Goal: Task Accomplishment & Management: Manage account settings

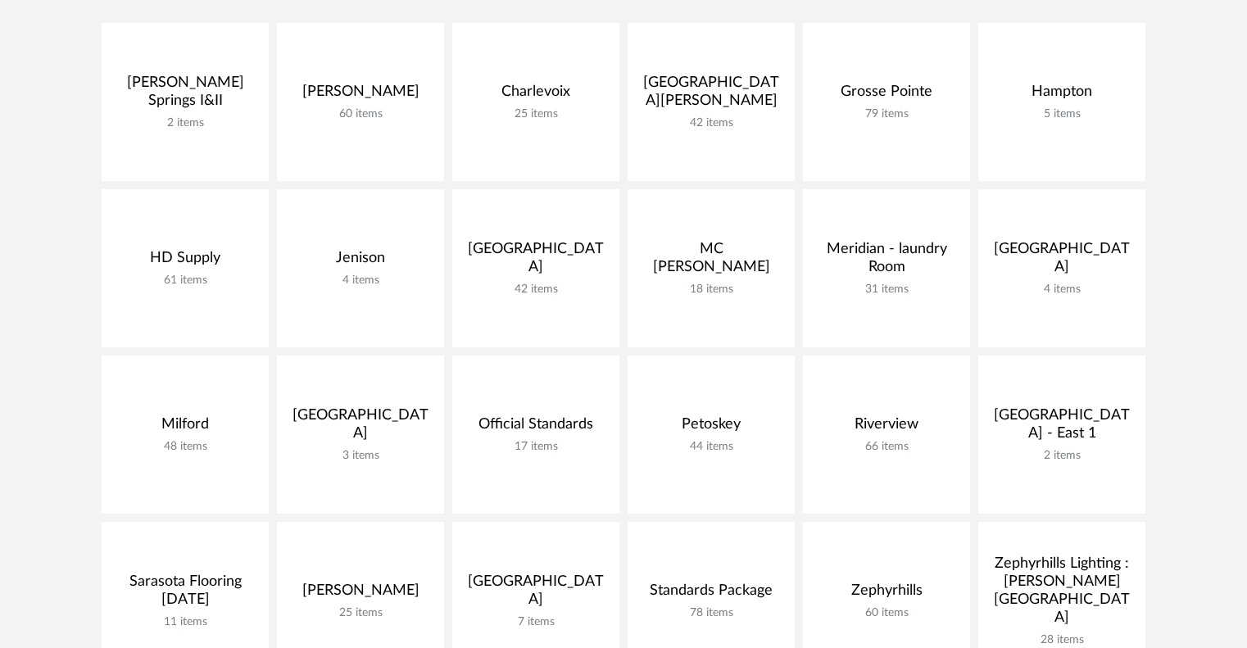
scroll to position [758, 0]
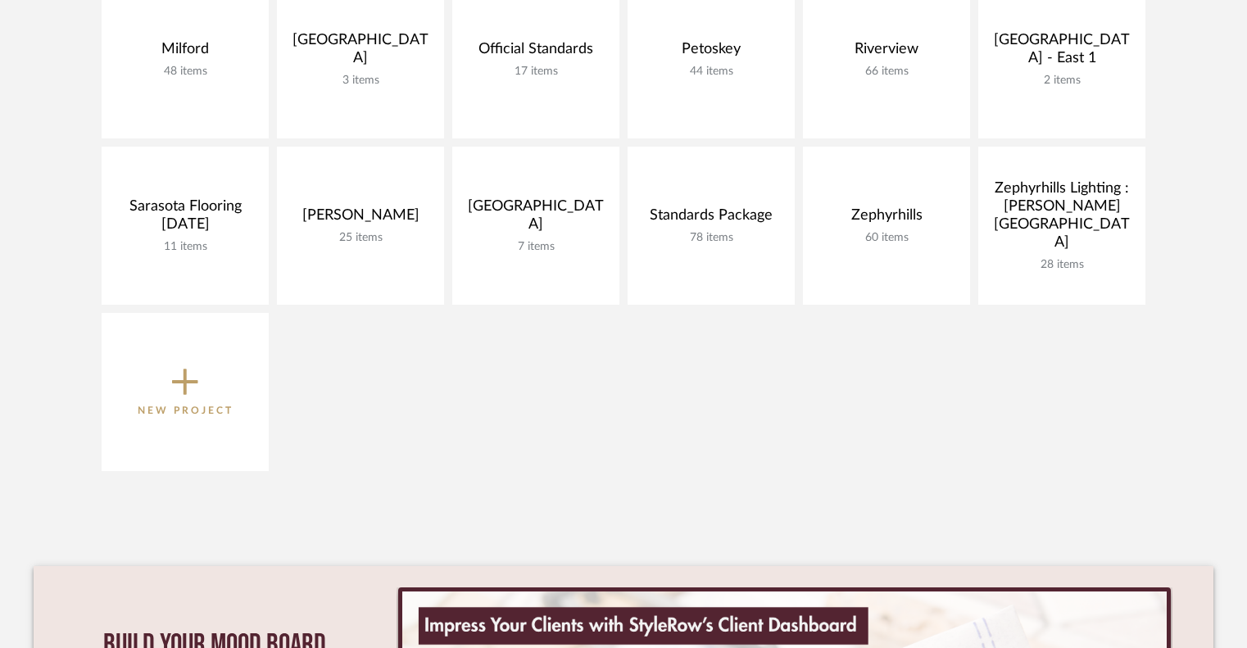
click at [224, 392] on span "New Project" at bounding box center [186, 391] width 96 height 54
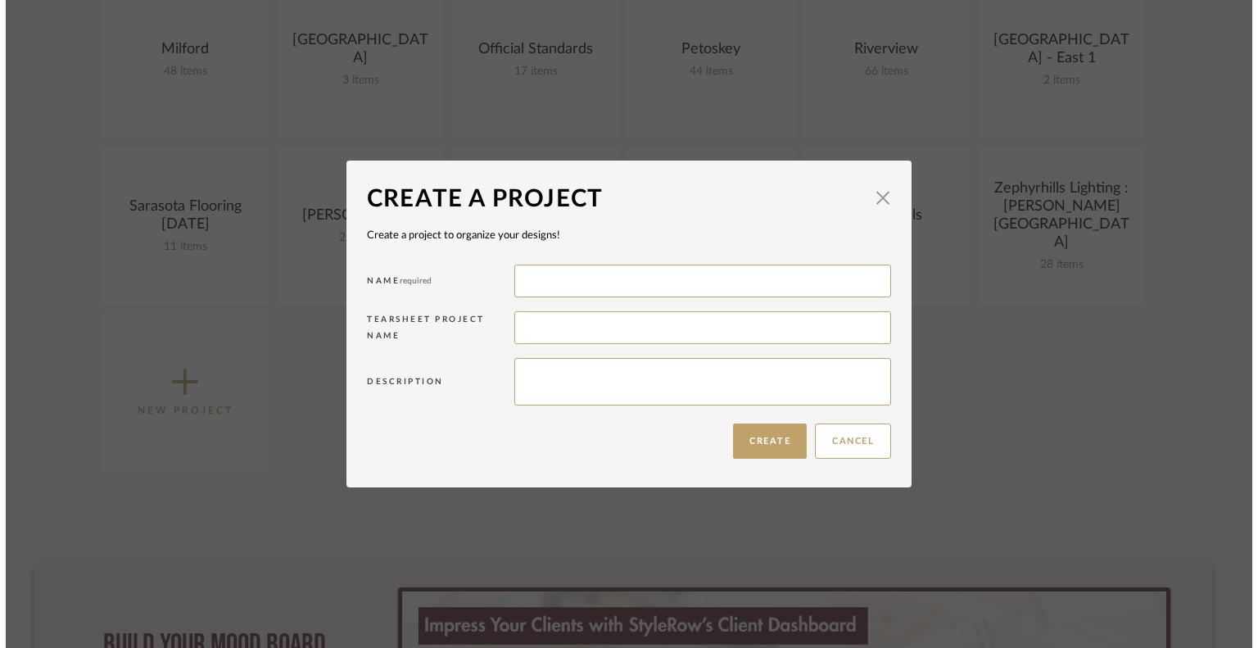
scroll to position [0, 0]
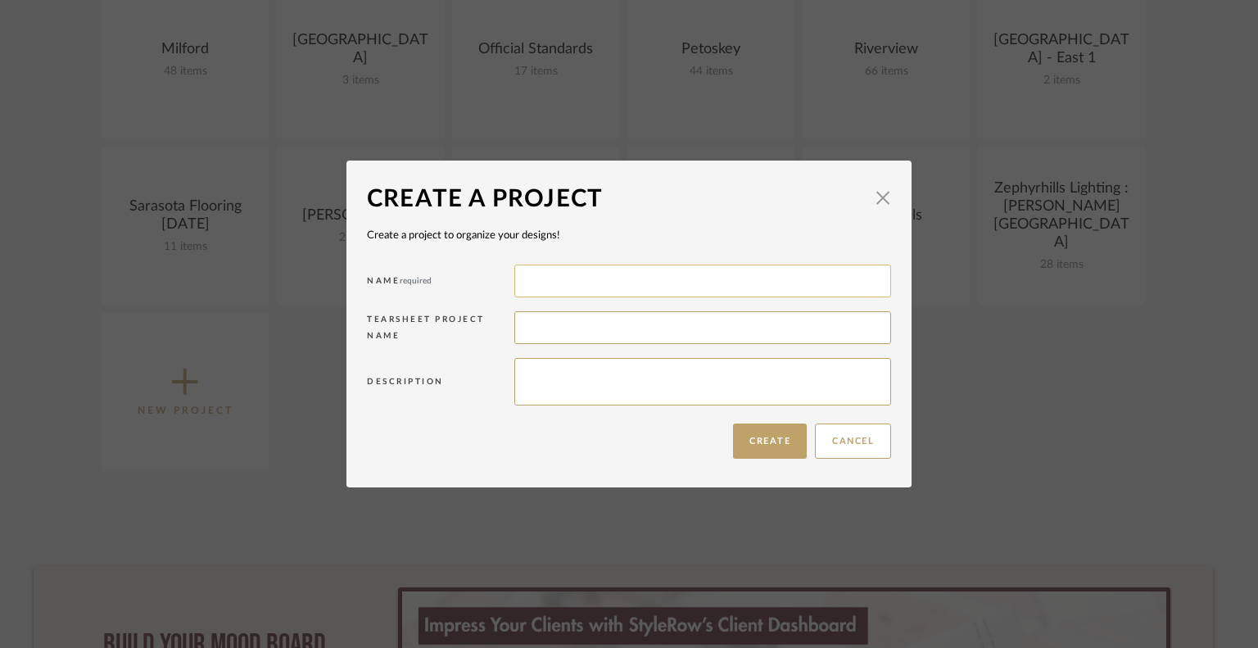
click at [560, 282] on input at bounding box center [702, 281] width 377 height 33
type input "[PERSON_NAME]"
click at [753, 443] on button "Create" at bounding box center [770, 440] width 74 height 35
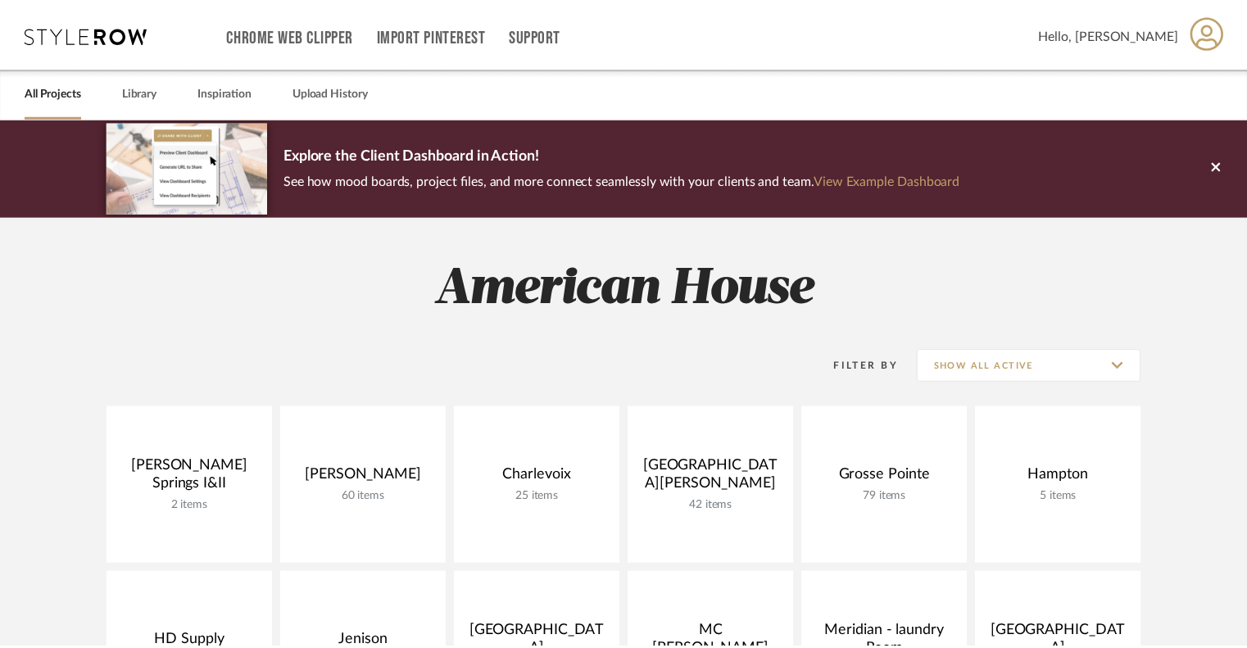
scroll to position [758, 0]
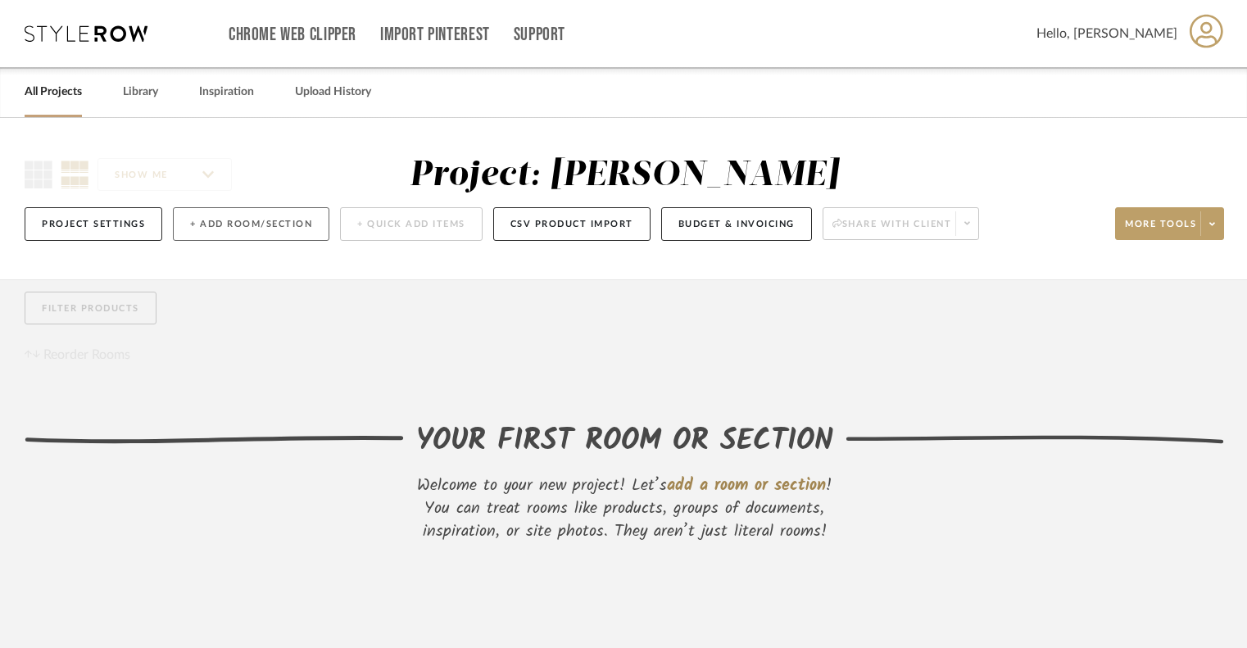
click at [285, 237] on button "+ Add Room/Section" at bounding box center [251, 224] width 156 height 34
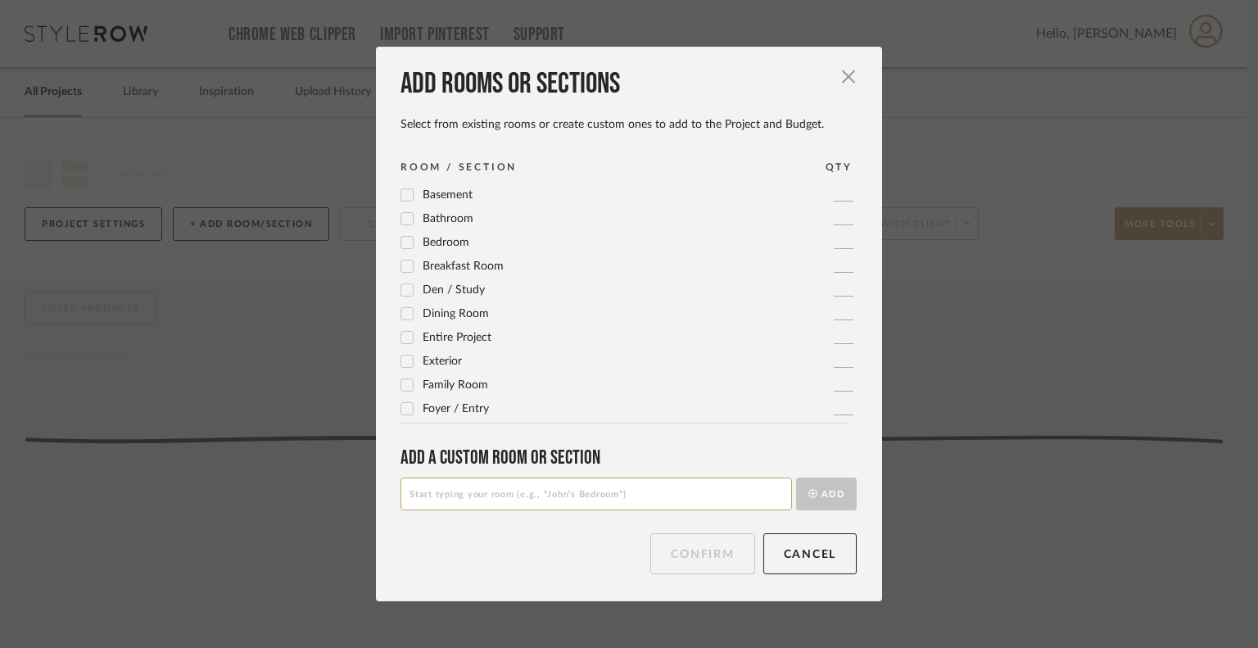
click at [419, 488] on input at bounding box center [595, 493] width 391 height 33
type input "Lounge"
click at [817, 493] on button "Add" at bounding box center [826, 493] width 61 height 33
click at [680, 539] on button "Confirm" at bounding box center [702, 553] width 104 height 41
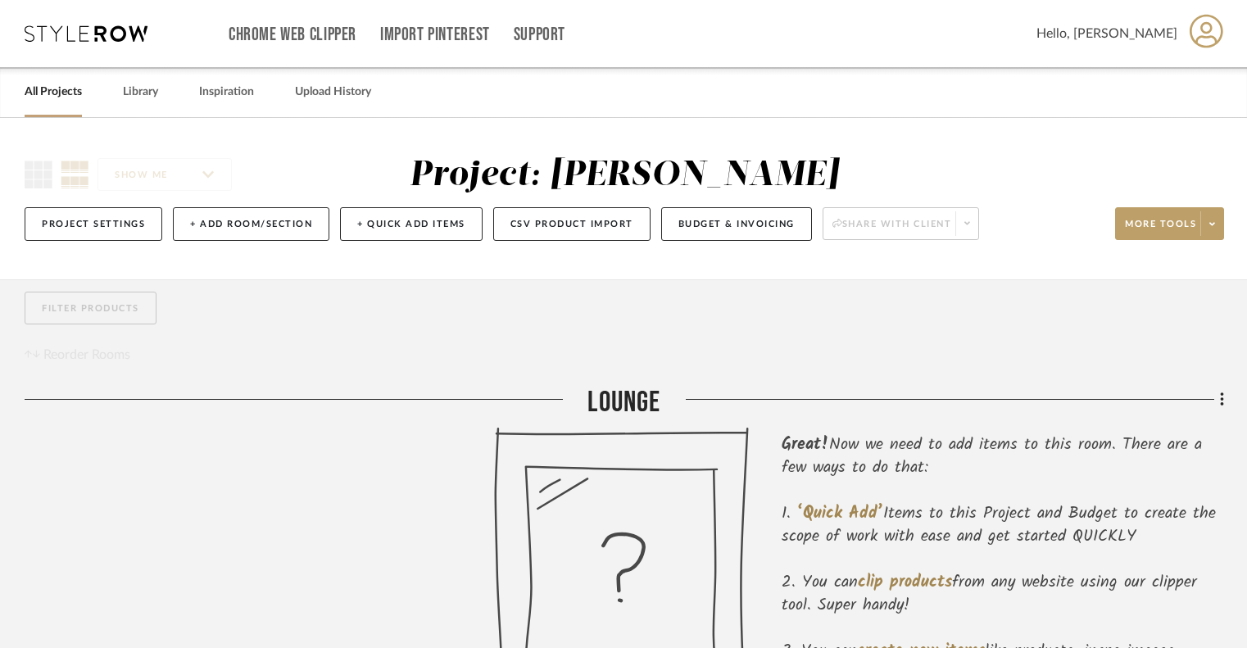
click at [680, 539] on icon at bounding box center [624, 579] width 260 height 304
click at [1138, 421] on div at bounding box center [942, 406] width 563 height 42
click at [1224, 400] on div "Filter by keyword, category or name prior to exporting to Excel or Bulk Actions…" at bounding box center [623, 542] width 1247 height 527
click at [1221, 402] on icon at bounding box center [1222, 400] width 5 height 18
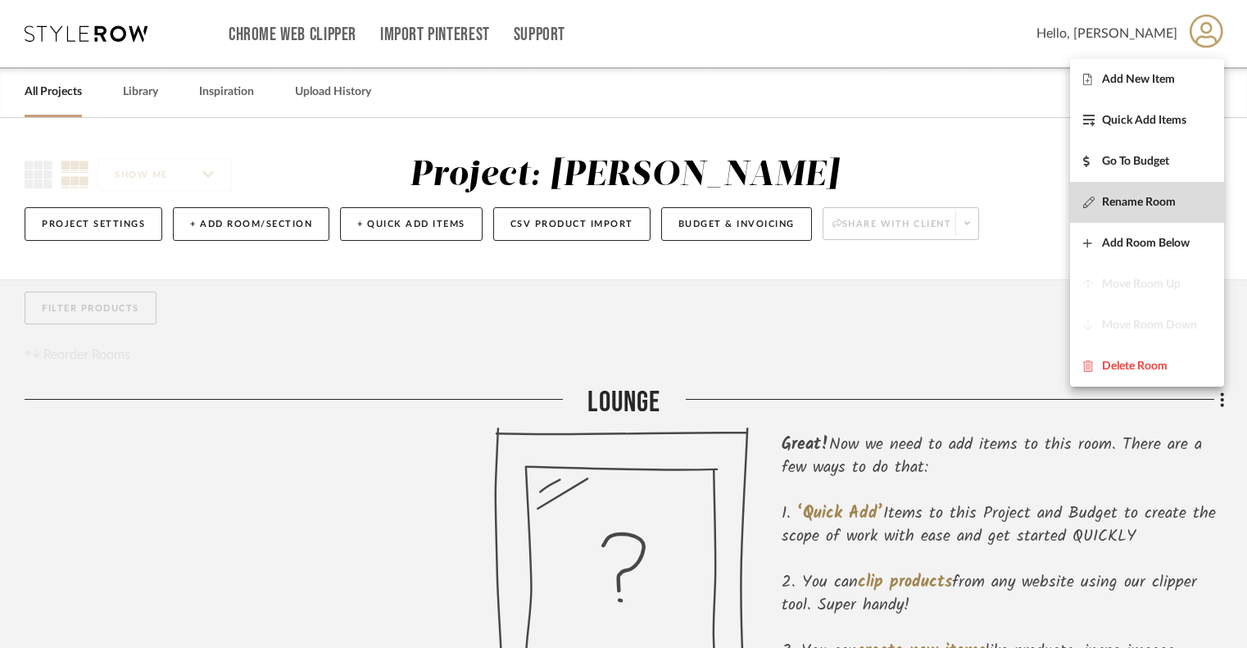
click at [1147, 194] on button "Rename Room" at bounding box center [1147, 202] width 154 height 41
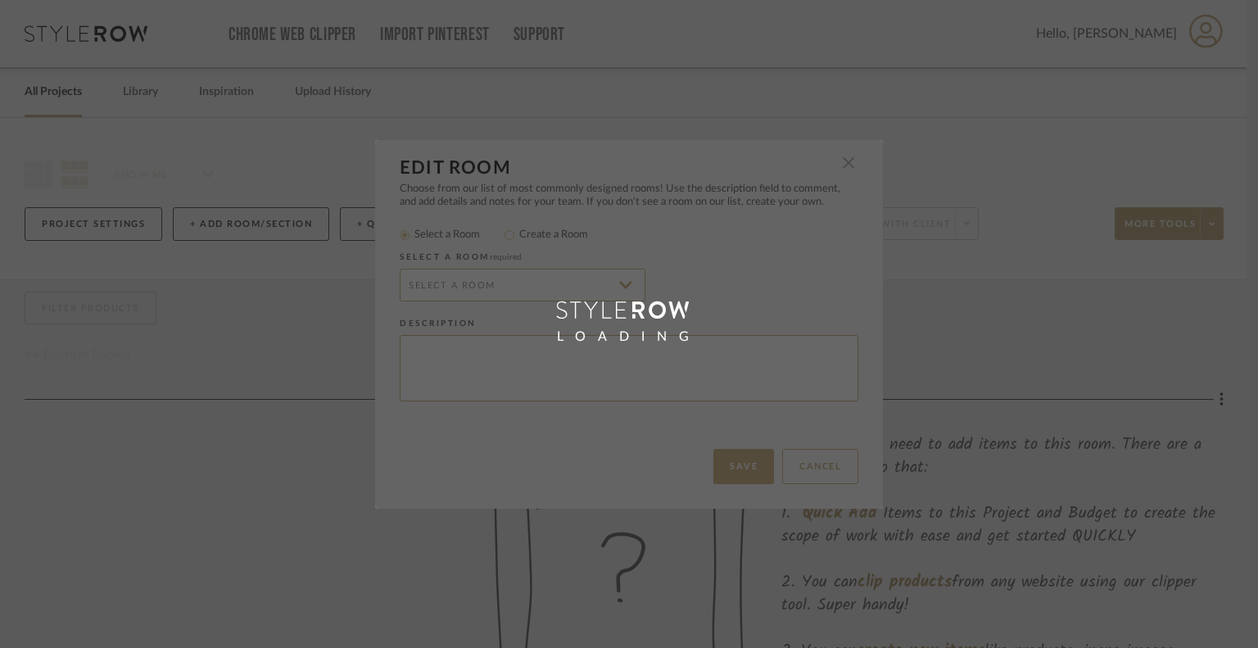
radio input "false"
radio input "true"
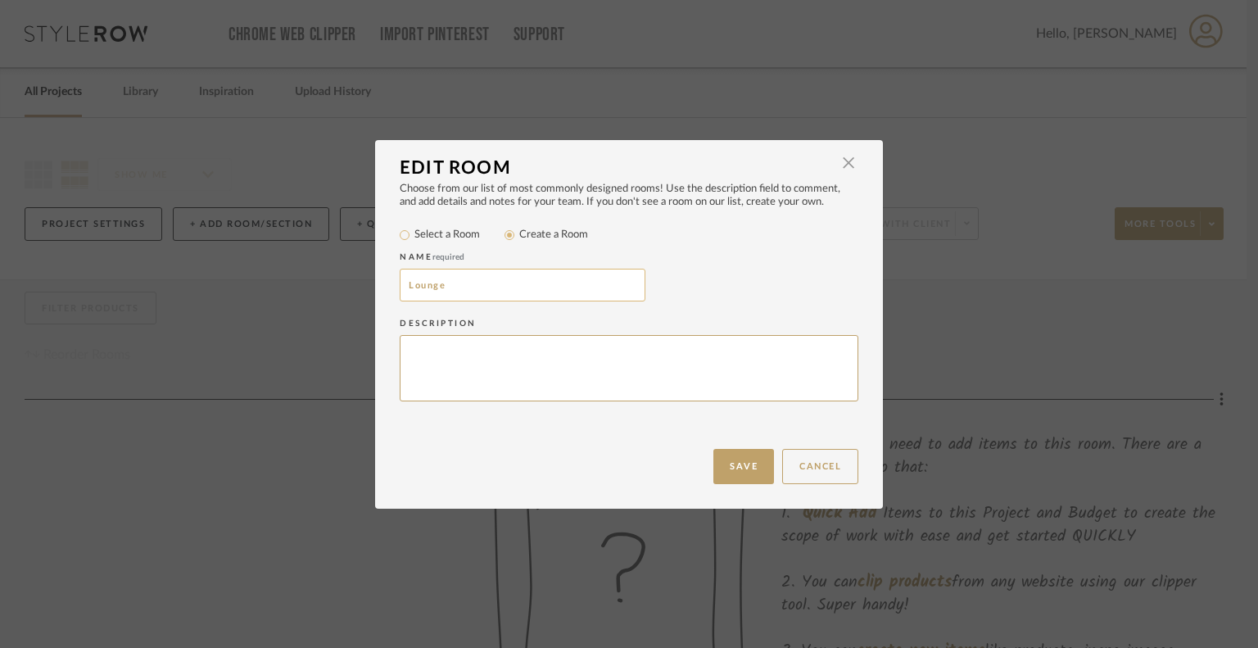
click at [557, 291] on input "Lounge" at bounding box center [523, 285] width 246 height 33
type input "Lounge - 1"
click at [713, 464] on button "Save" at bounding box center [743, 466] width 61 height 35
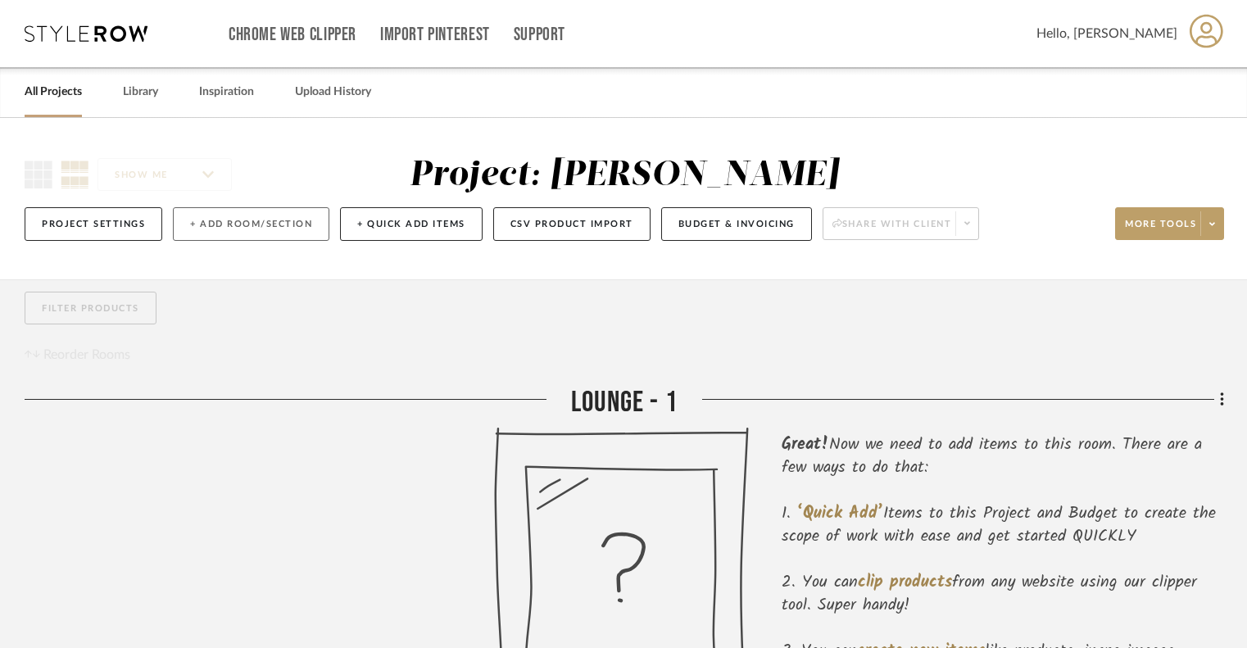
click at [276, 221] on button "+ Add Room/Section" at bounding box center [251, 224] width 156 height 34
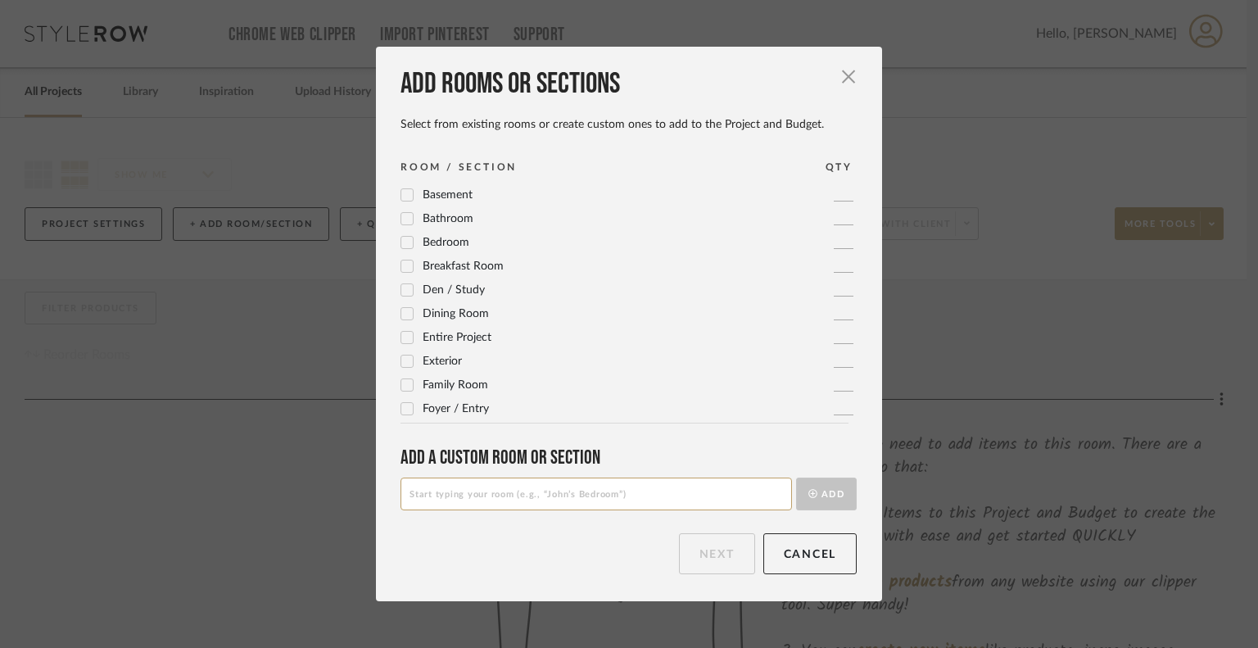
click at [472, 499] on input at bounding box center [595, 493] width 391 height 33
type input "Seating area 1"
click at [805, 502] on button "Add" at bounding box center [826, 493] width 61 height 33
click at [638, 488] on input at bounding box center [595, 493] width 391 height 33
click at [638, 488] on input "S" at bounding box center [595, 493] width 391 height 33
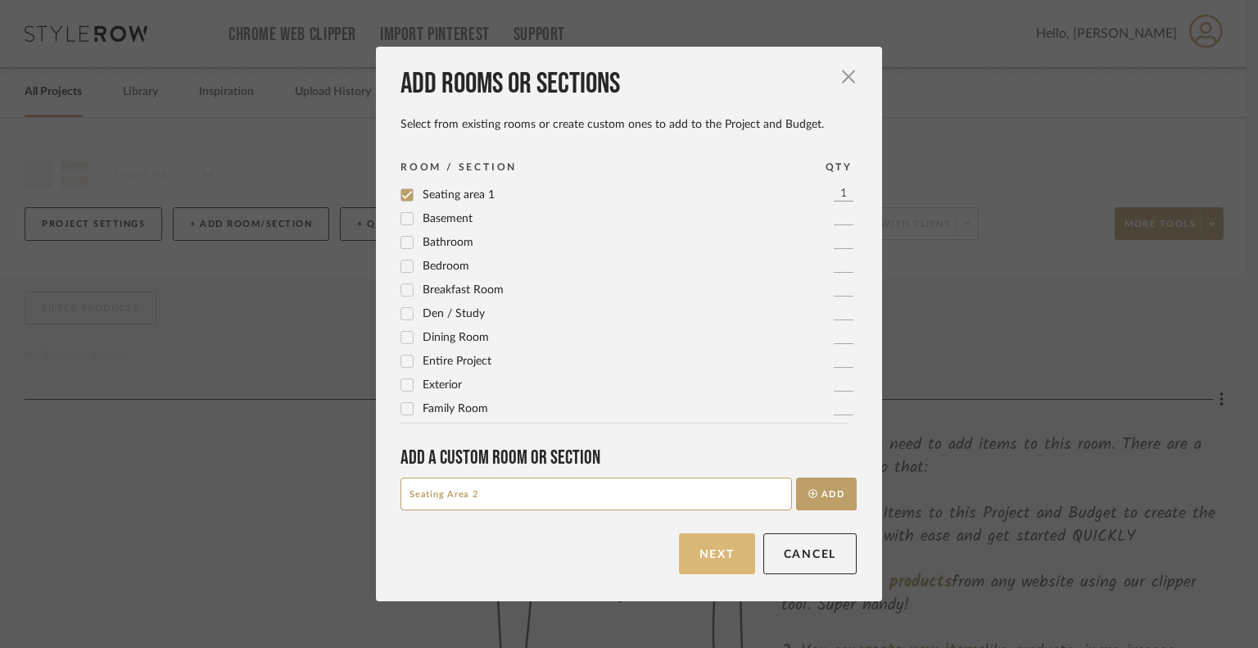
type input "Seating Area 2"
click at [719, 563] on button "Next" at bounding box center [717, 553] width 76 height 41
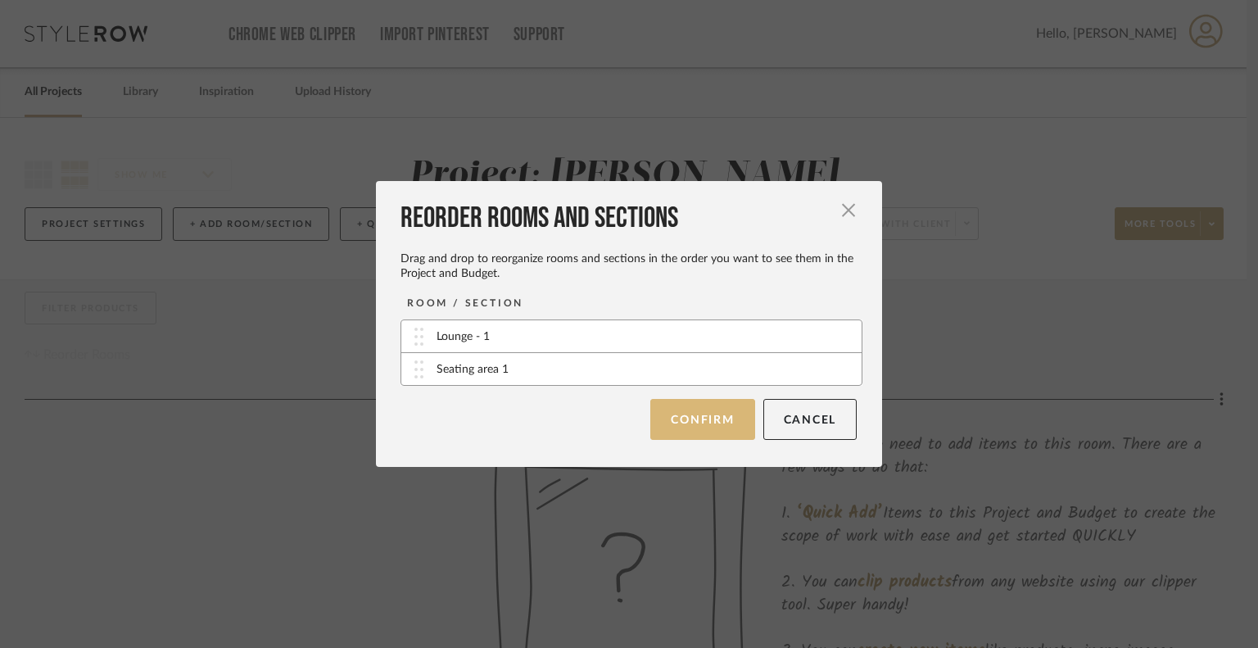
click at [698, 415] on button "Confirm" at bounding box center [702, 419] width 104 height 41
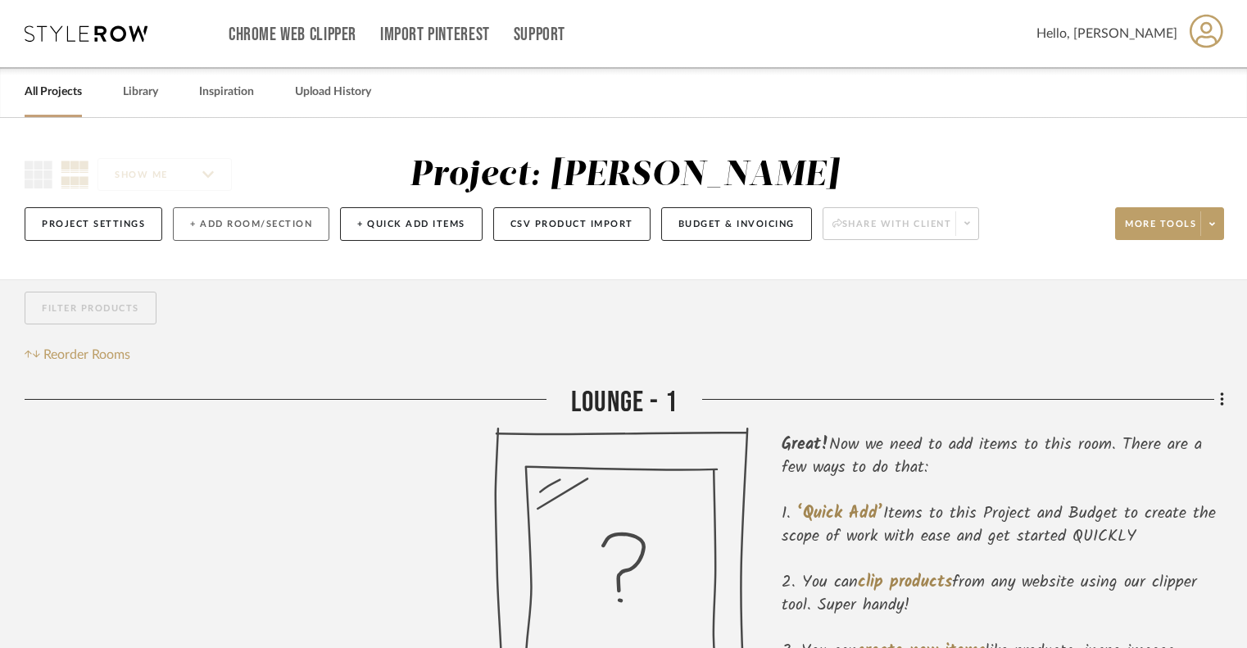
click at [256, 223] on button "+ Add Room/Section" at bounding box center [251, 224] width 156 height 34
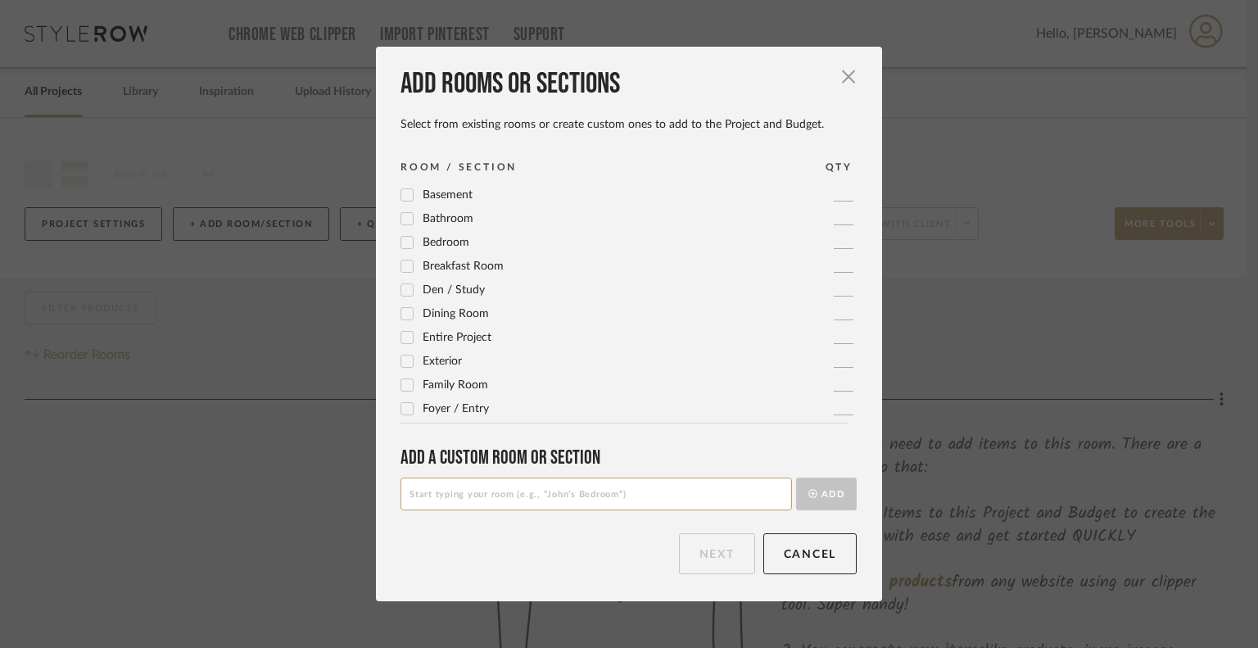
click at [454, 499] on input at bounding box center [595, 493] width 391 height 33
type input "Seating area 3"
click at [817, 496] on button "Add" at bounding box center [826, 493] width 61 height 33
click at [722, 498] on input at bounding box center [595, 493] width 391 height 33
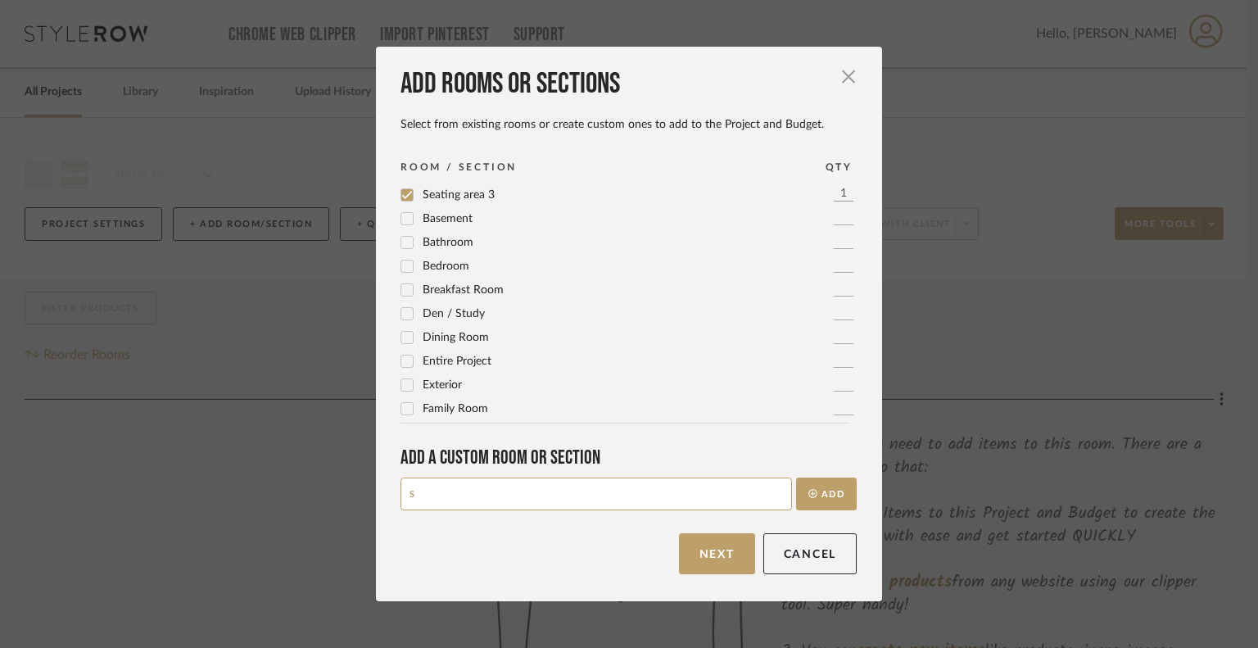
click at [722, 498] on input "S" at bounding box center [595, 493] width 391 height 33
type input "Seating area 4"
click at [858, 482] on div "Add rooms or sections Select from existing rooms or create custom ones to add t…" at bounding box center [629, 324] width 506 height 554
click at [822, 497] on button "Add" at bounding box center [826, 493] width 61 height 33
click at [731, 488] on input at bounding box center [595, 493] width 391 height 33
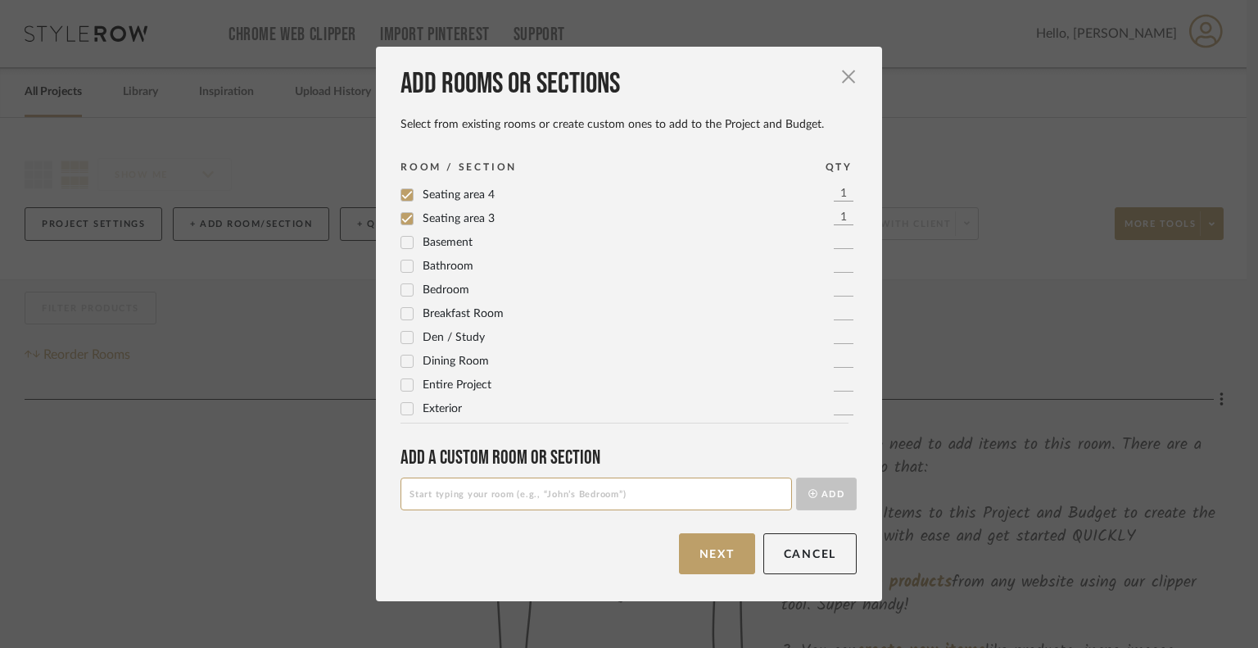
drag, startPoint x: 731, startPoint y: 488, endPoint x: 726, endPoint y: 523, distance: 35.6
click at [731, 491] on input at bounding box center [595, 493] width 391 height 33
type input "Bistro"
click at [841, 496] on button "Add" at bounding box center [826, 493] width 61 height 33
click at [685, 557] on button "Next" at bounding box center [717, 553] width 76 height 41
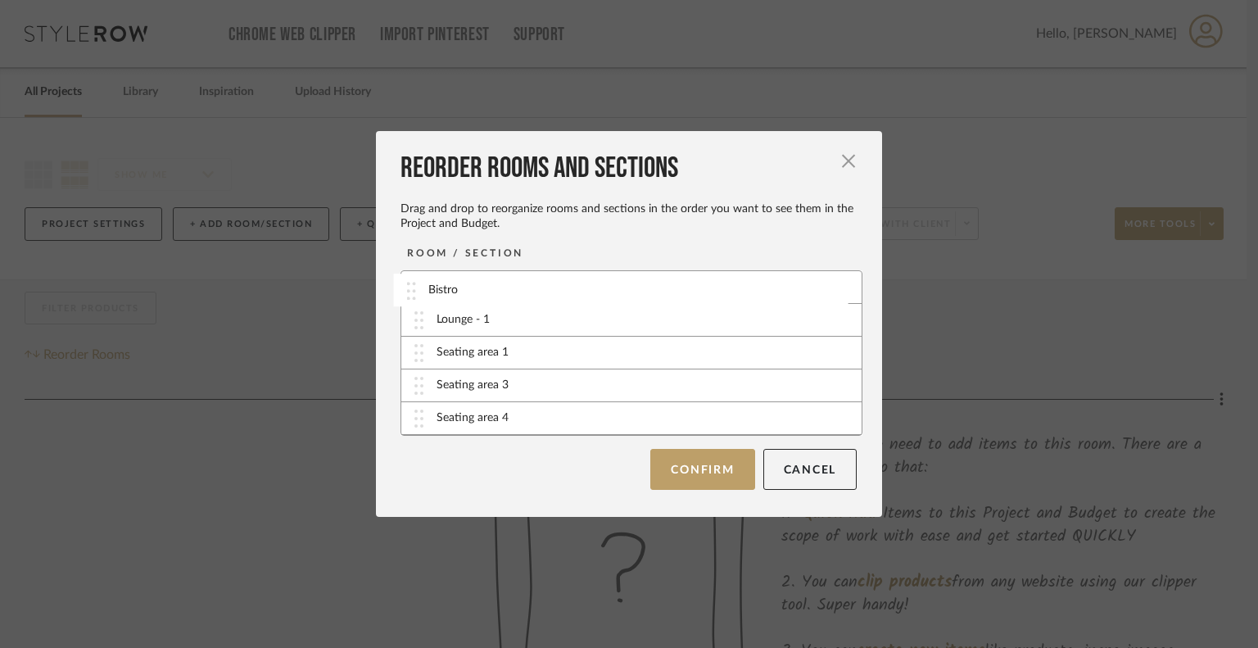
drag, startPoint x: 417, startPoint y: 354, endPoint x: 414, endPoint y: 291, distance: 63.1
drag, startPoint x: 414, startPoint y: 355, endPoint x: 414, endPoint y: 316, distance: 38.5
click at [711, 468] on button "Confirm" at bounding box center [702, 468] width 104 height 41
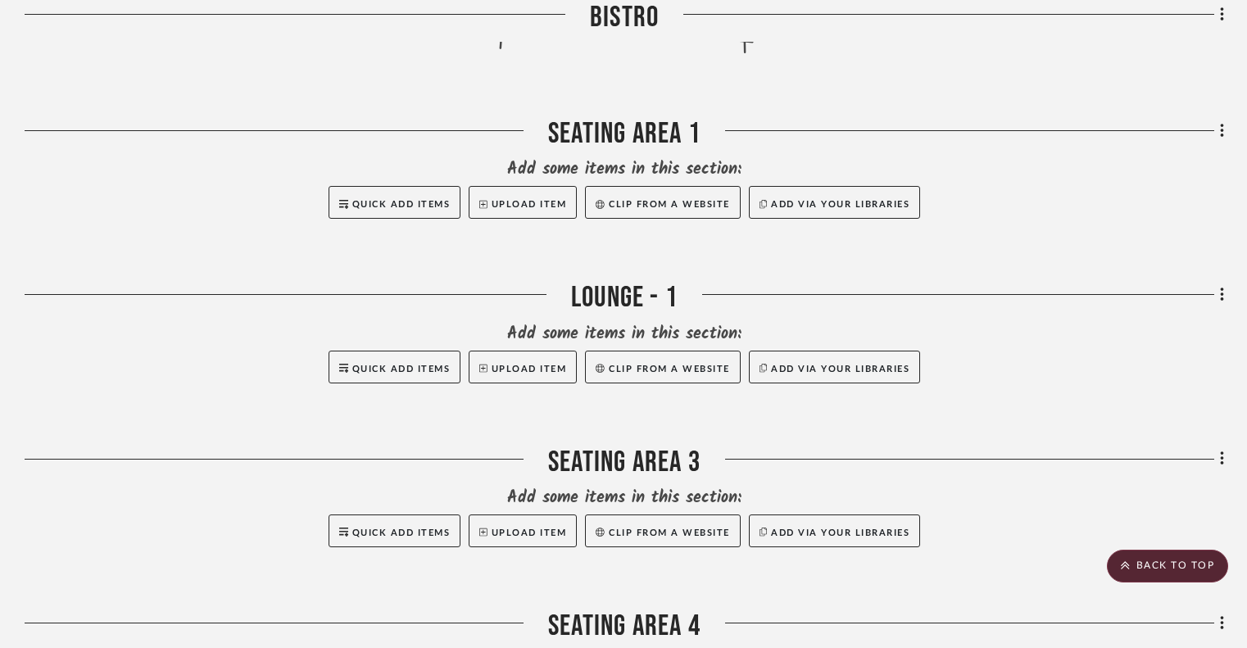
scroll to position [660, 0]
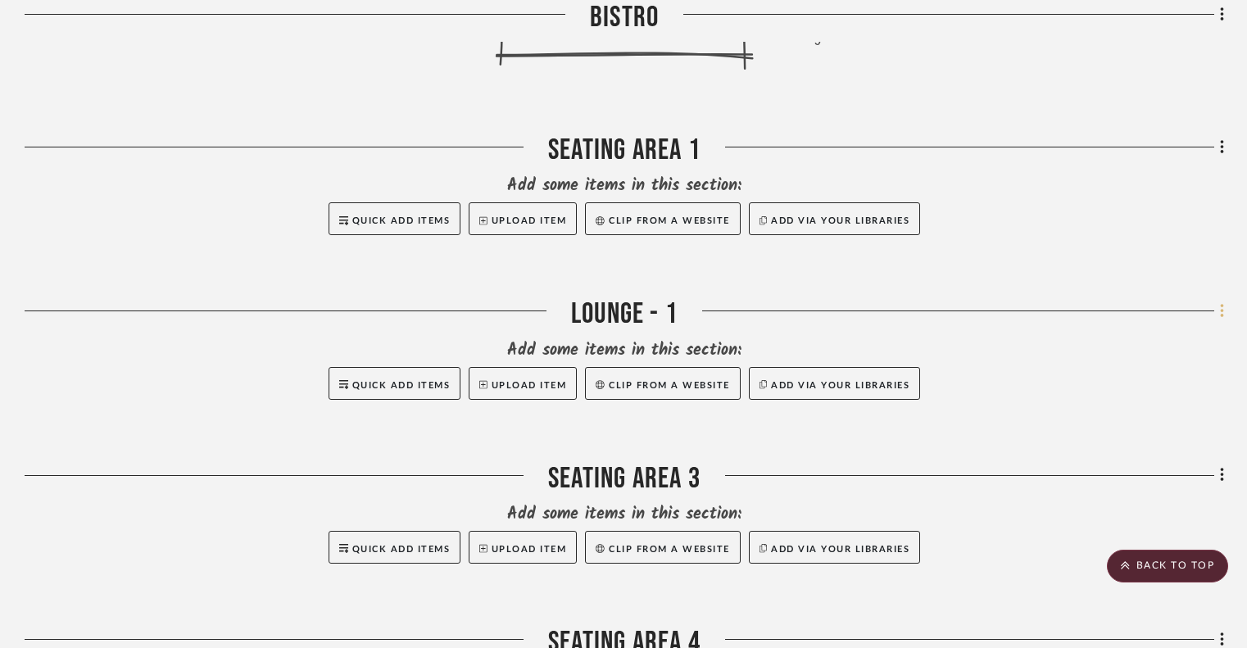
click at [1220, 306] on icon at bounding box center [1222, 311] width 5 height 18
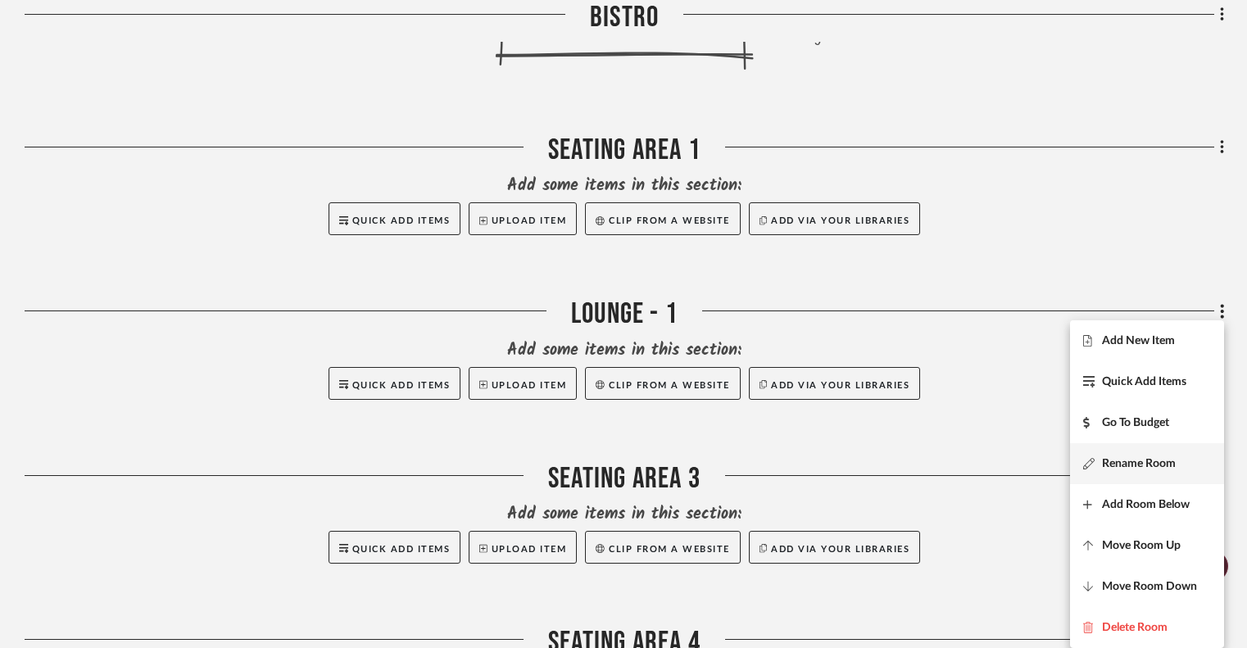
click at [1152, 455] on button "Rename Room" at bounding box center [1147, 463] width 154 height 41
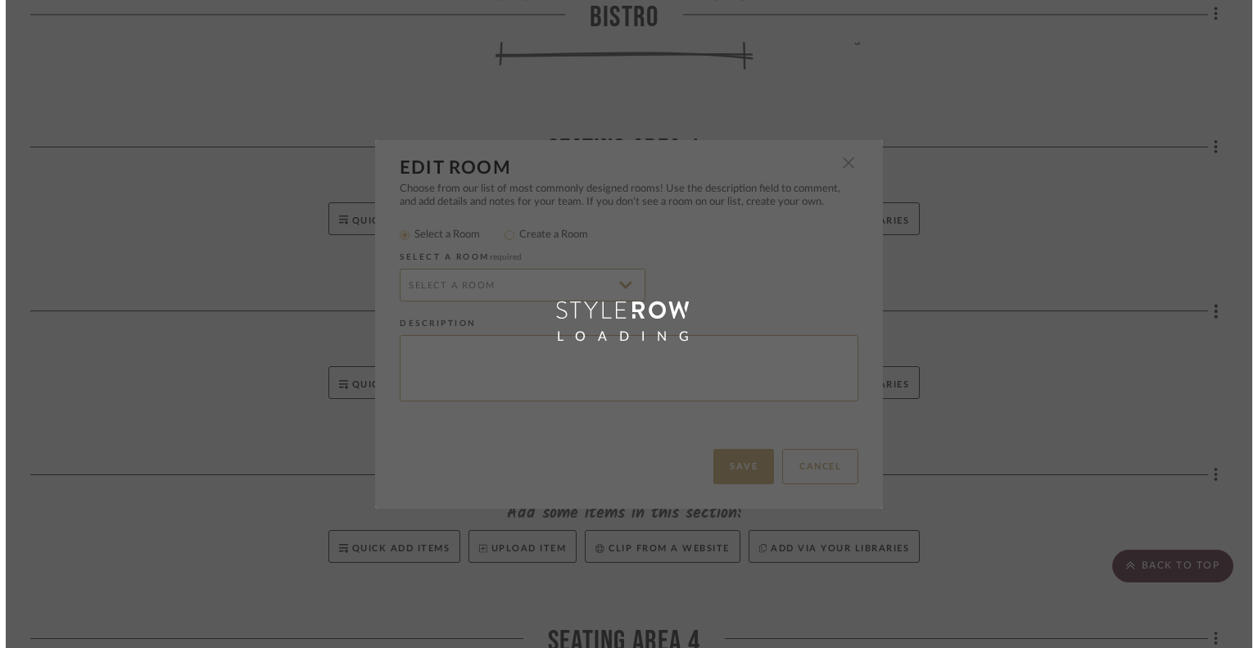
scroll to position [0, 0]
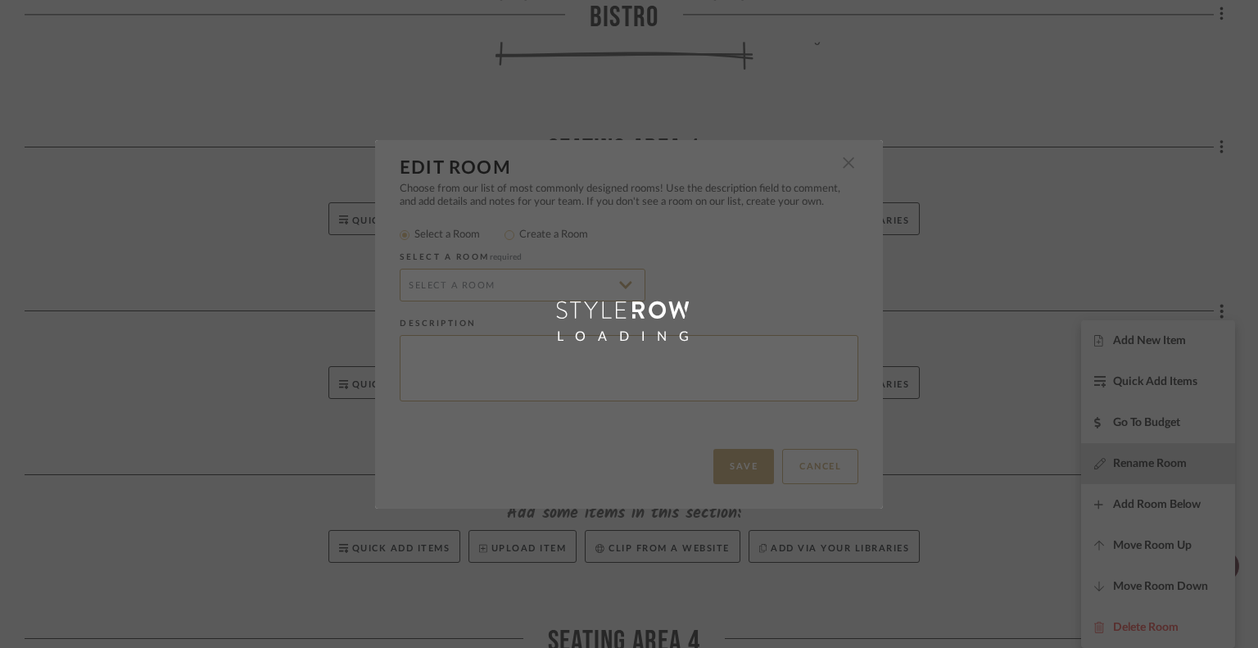
radio input "false"
radio input "true"
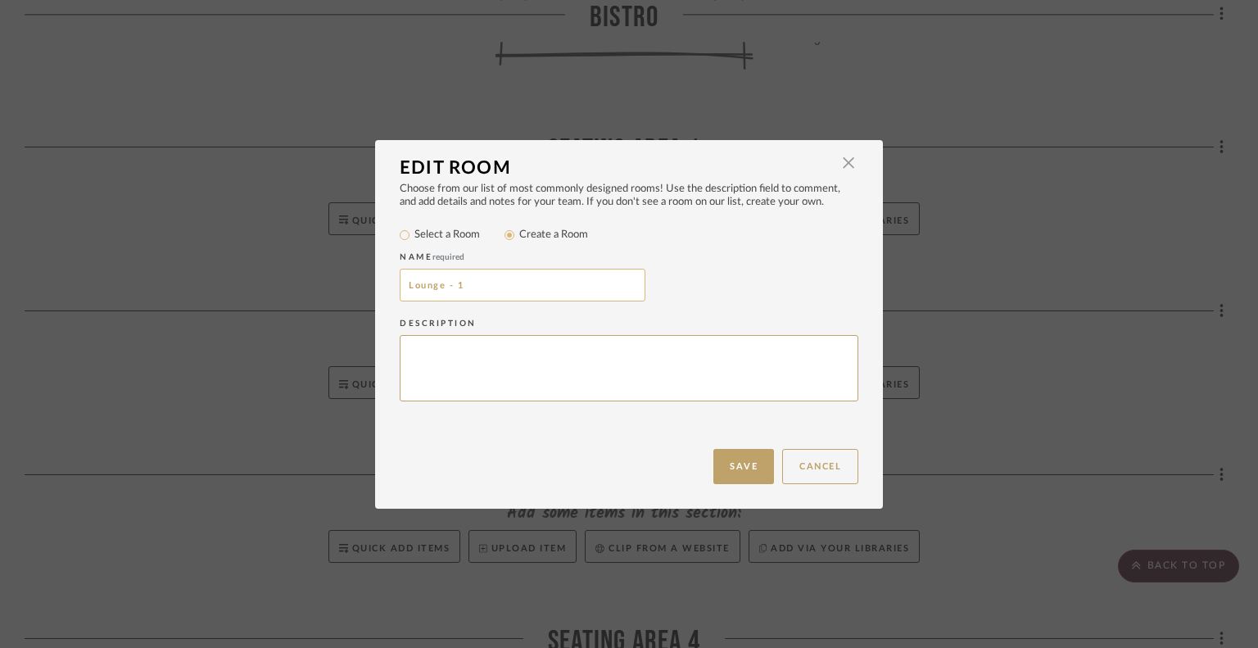
click at [448, 288] on input "Lounge - 1" at bounding box center [523, 285] width 246 height 33
type input "Lounge 1"
click at [753, 460] on button "Save" at bounding box center [743, 466] width 61 height 35
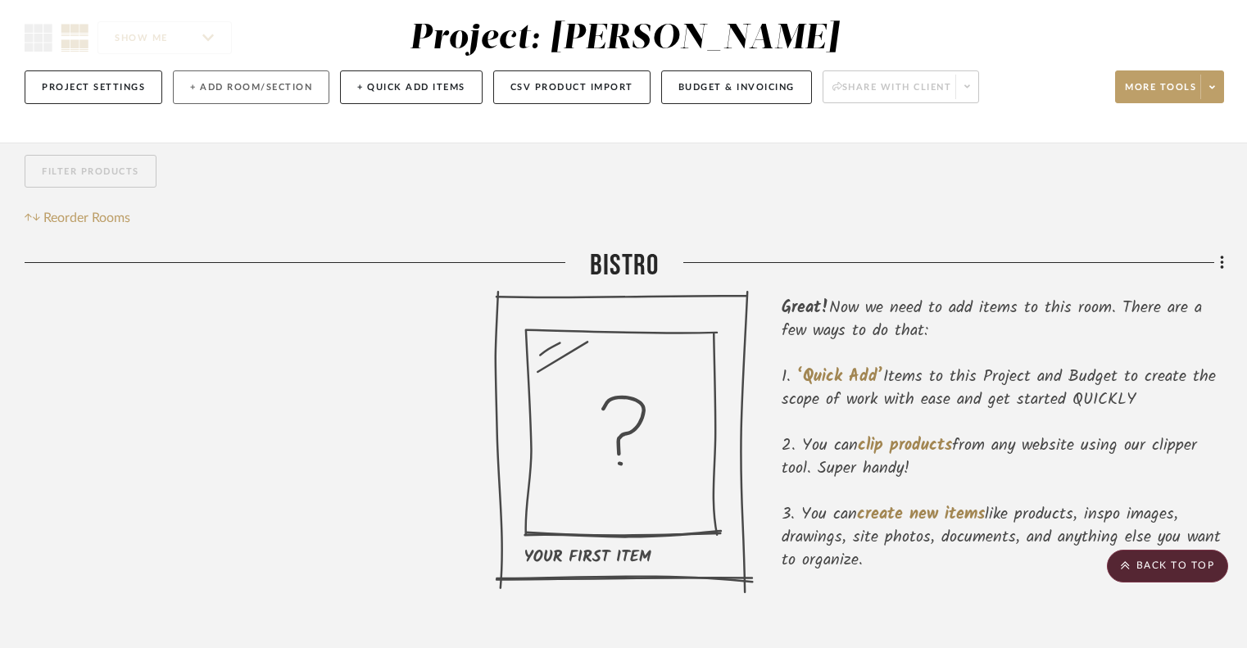
scroll to position [126, 0]
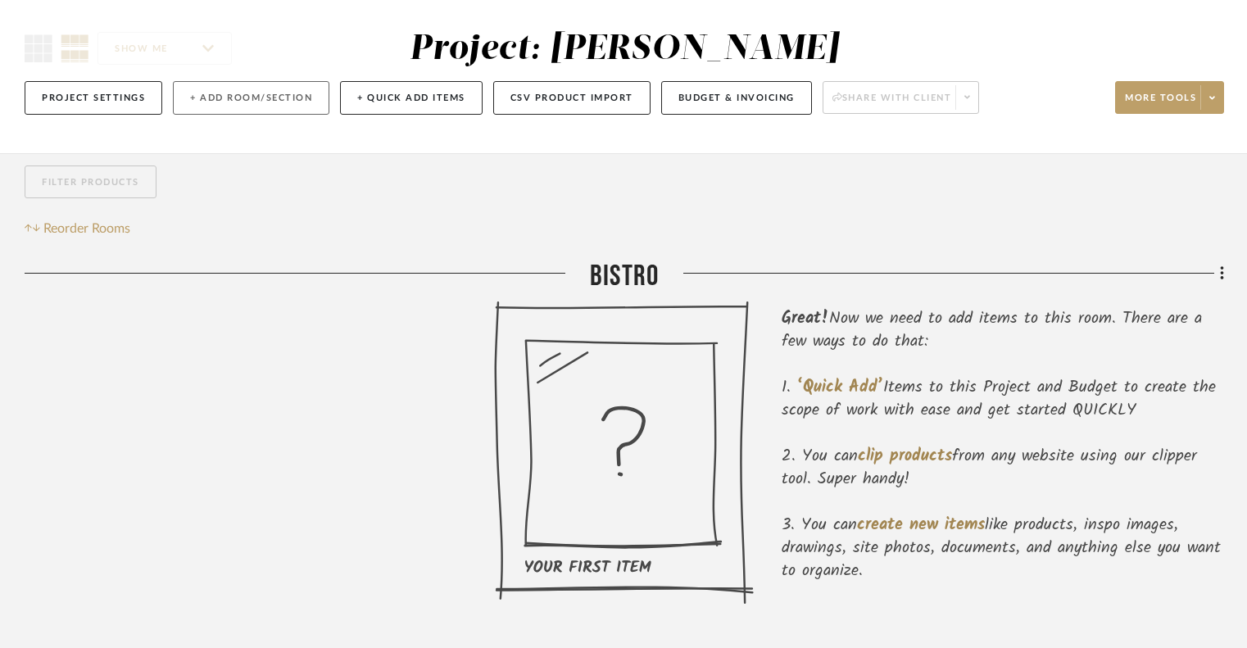
click at [231, 92] on button "+ Add Room/Section" at bounding box center [251, 98] width 156 height 34
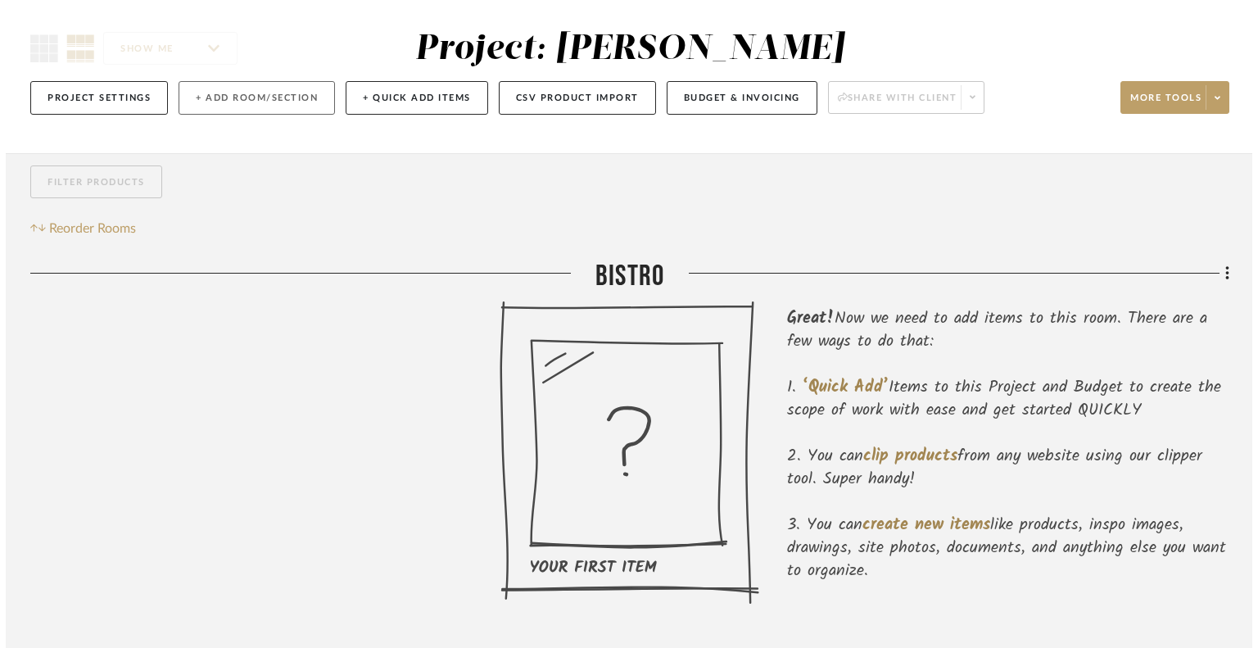
scroll to position [0, 0]
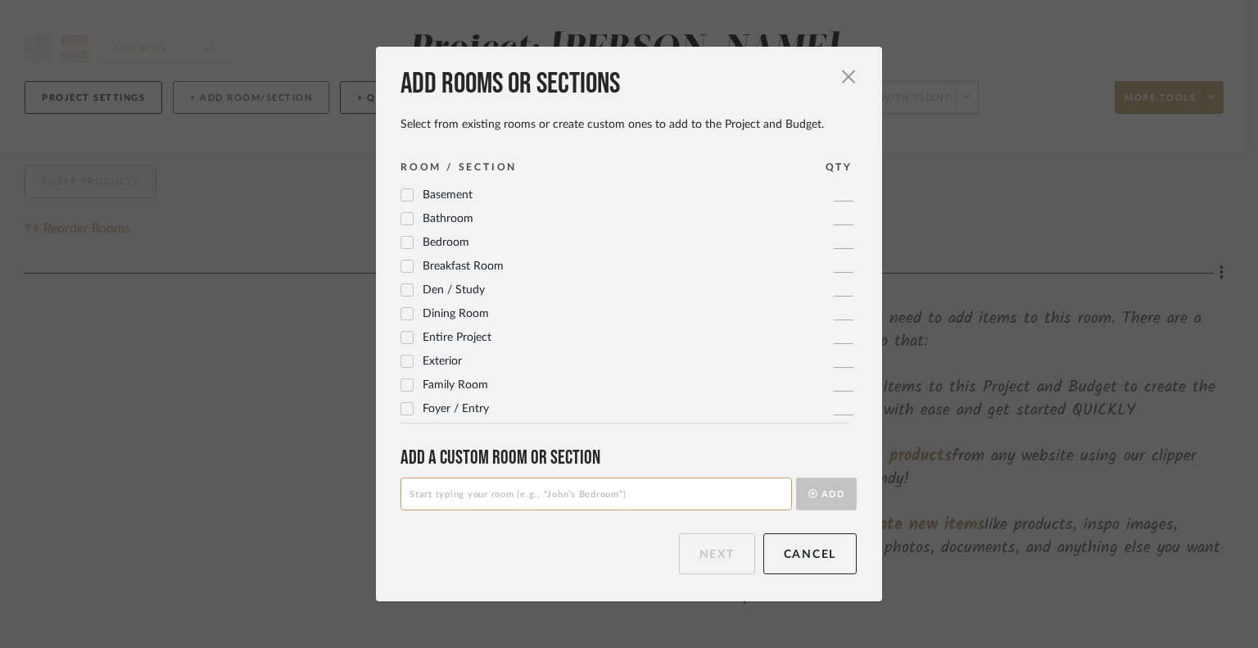
click at [231, 92] on div "Add rooms or sections Select from existing rooms or create custom ones to add t…" at bounding box center [629, 324] width 1258 height 648
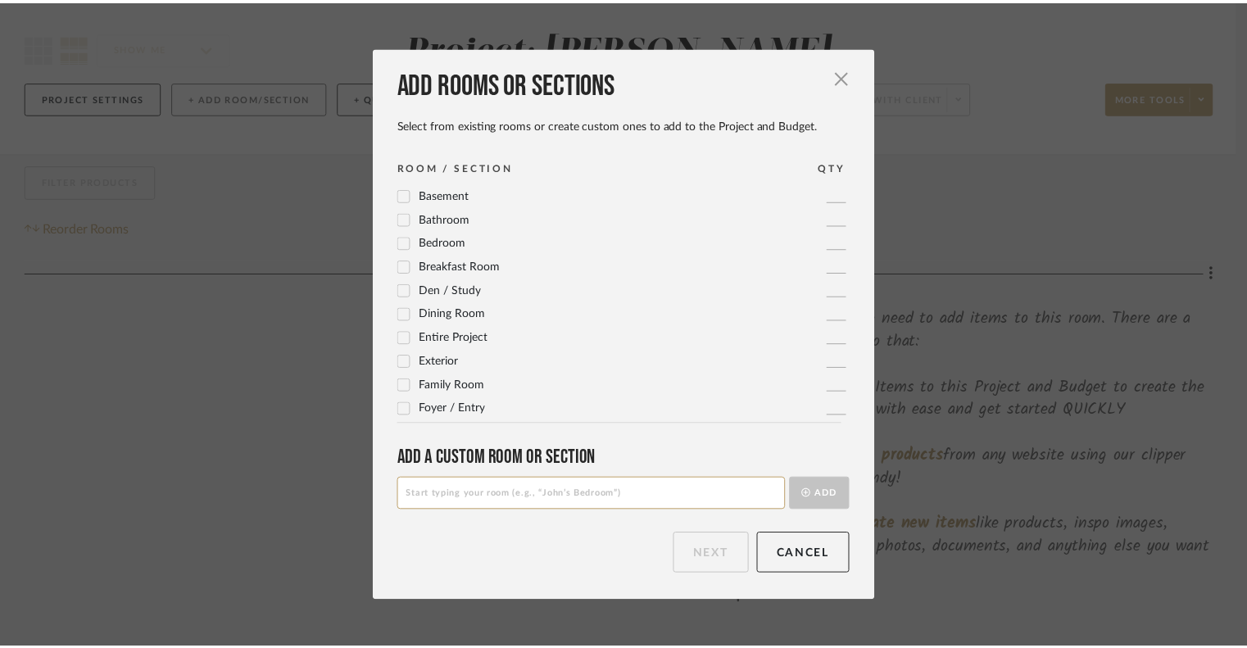
scroll to position [126, 0]
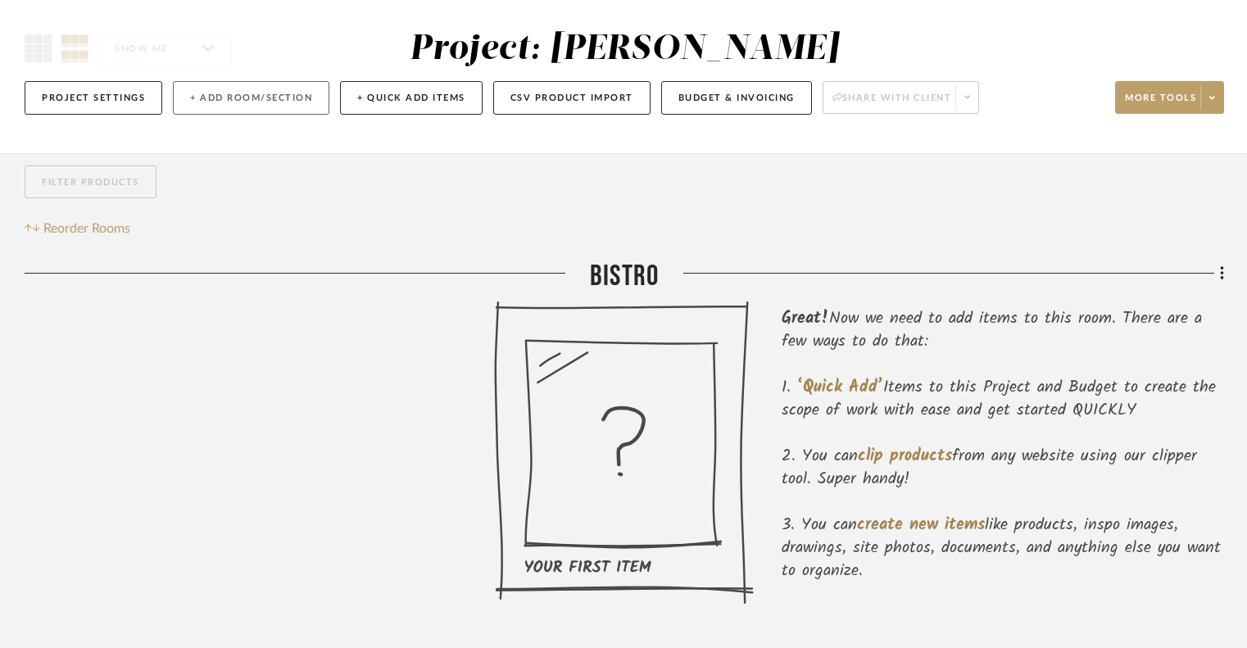
click at [233, 96] on button "+ Add Room/Section" at bounding box center [251, 98] width 156 height 34
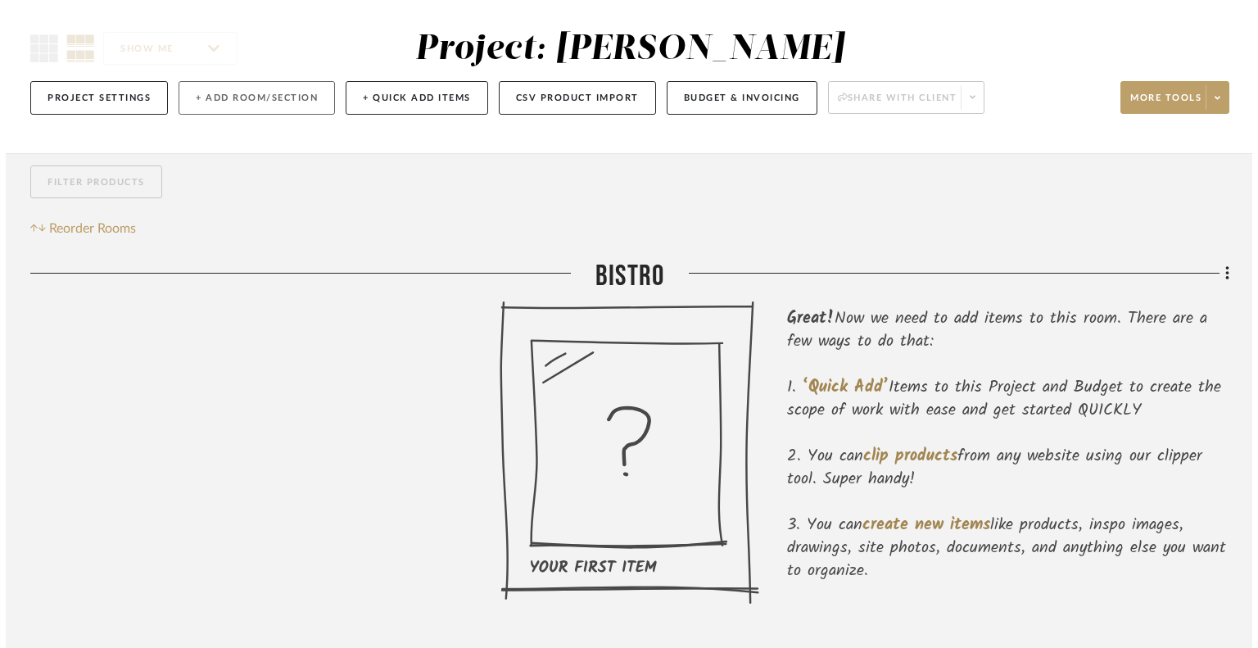
scroll to position [0, 0]
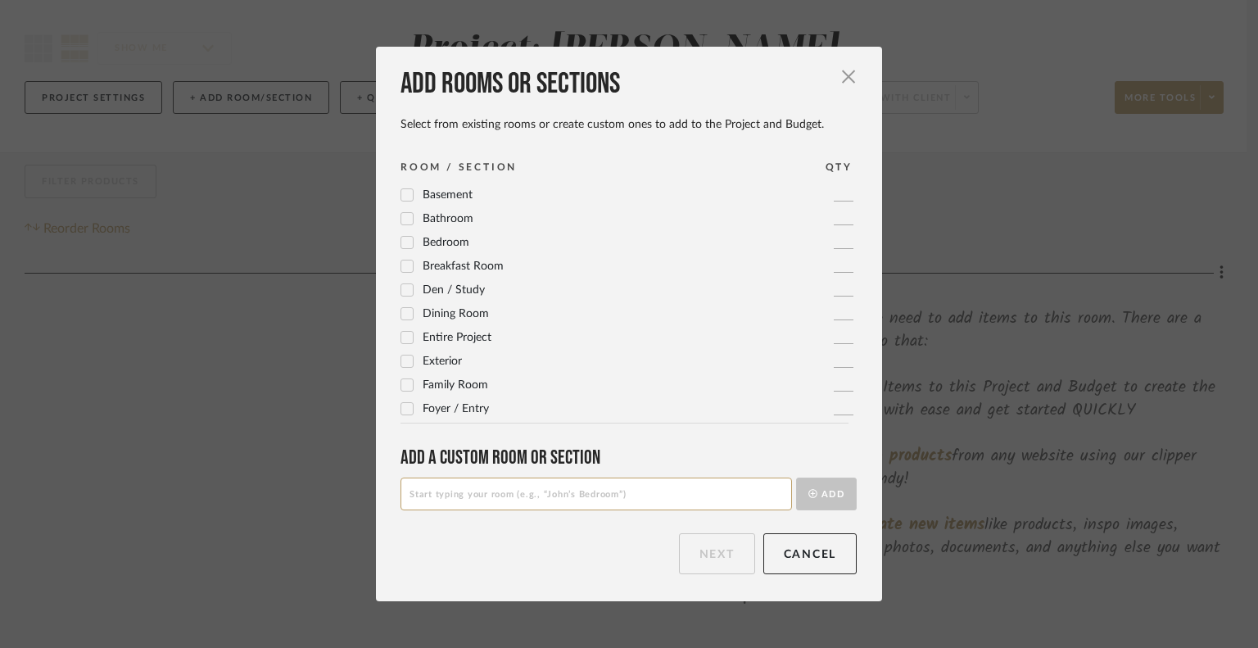
click at [505, 504] on input at bounding box center [595, 493] width 391 height 33
type input "Seating area 2"
click at [813, 490] on button "Add" at bounding box center [826, 493] width 61 height 33
click at [703, 540] on button "Next" at bounding box center [717, 553] width 76 height 41
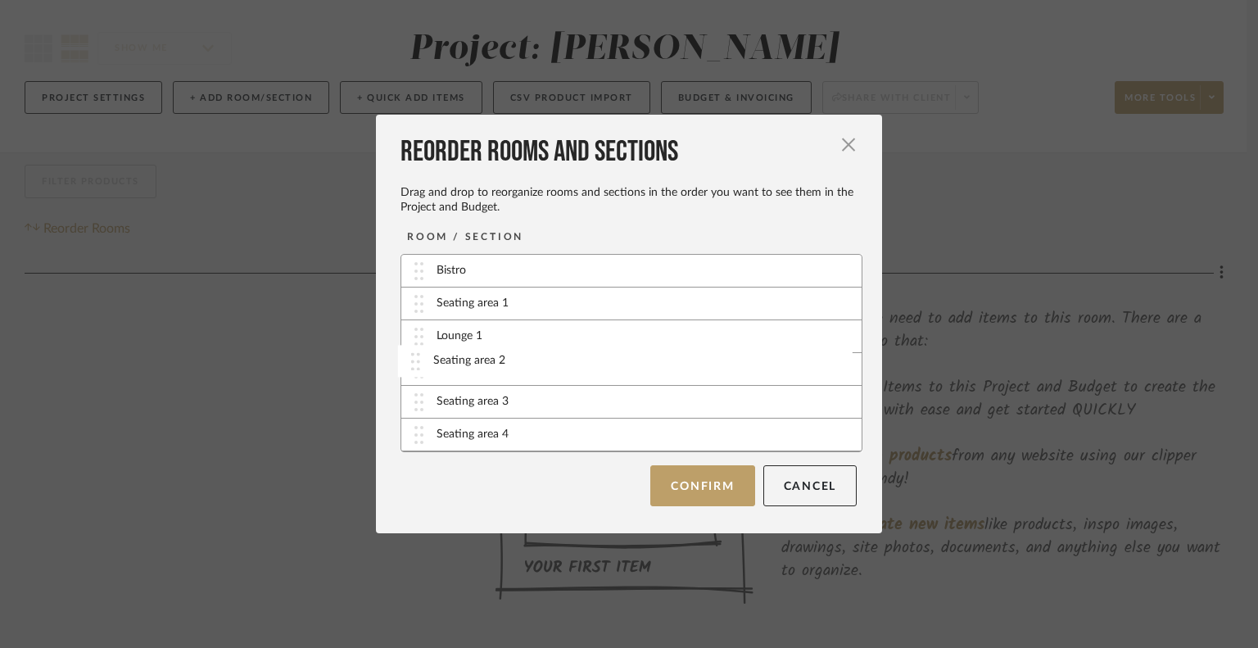
drag, startPoint x: 406, startPoint y: 439, endPoint x: 409, endPoint y: 365, distance: 73.8
drag, startPoint x: 418, startPoint y: 332, endPoint x: 423, endPoint y: 298, distance: 33.9
click at [659, 482] on button "Confirm" at bounding box center [702, 484] width 104 height 41
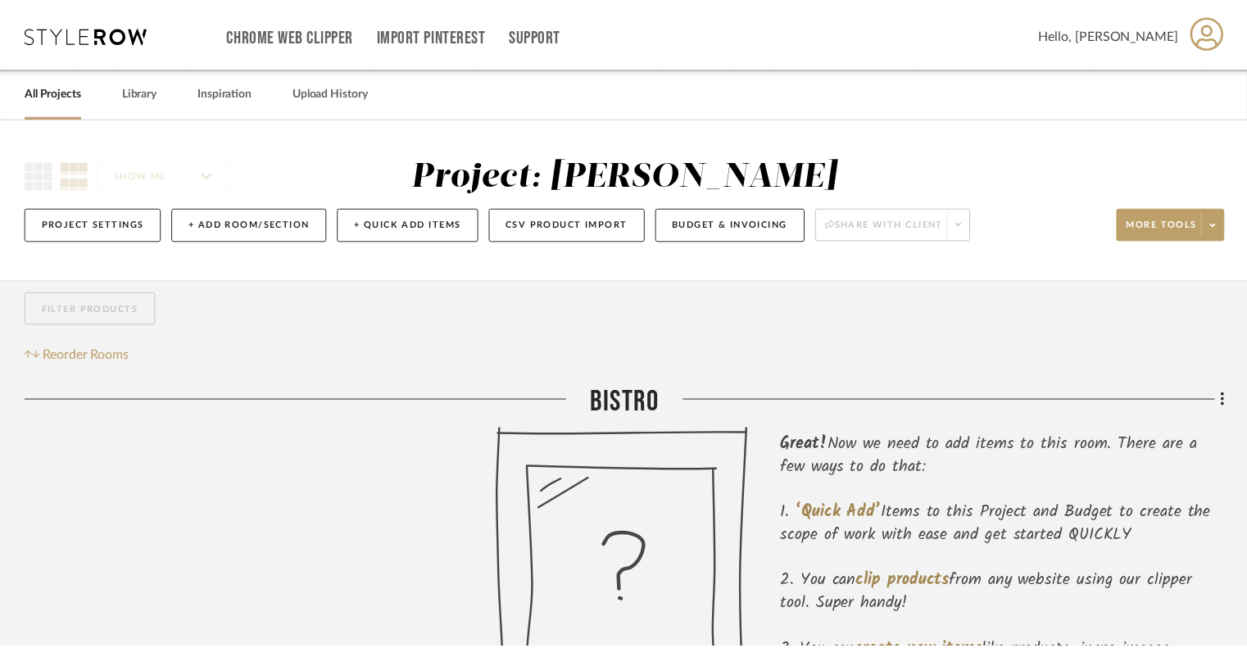
scroll to position [126, 0]
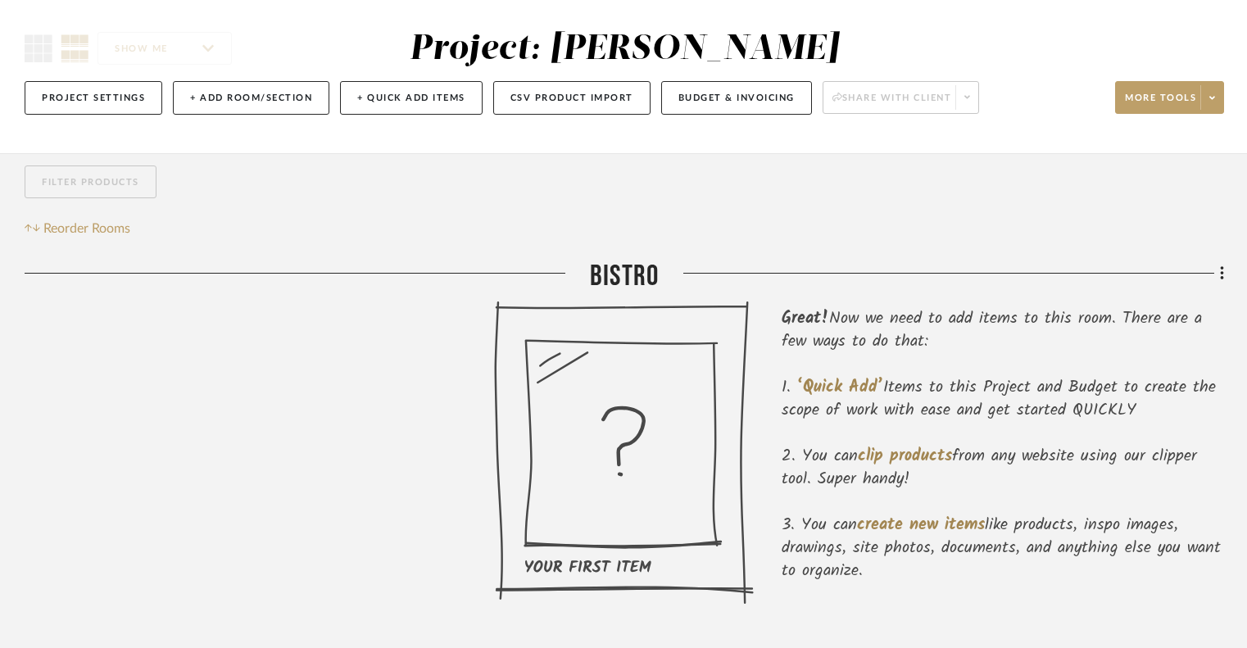
click at [414, 489] on div at bounding box center [259, 453] width 469 height 305
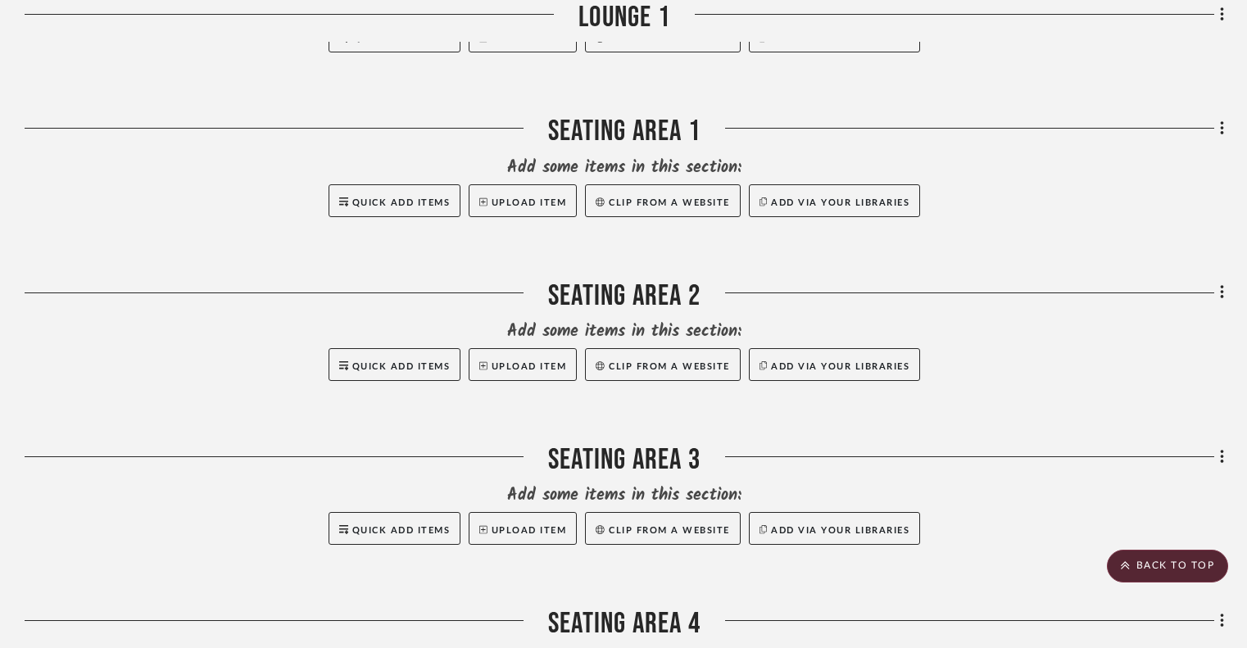
scroll to position [842, 0]
